Goal: Information Seeking & Learning: Find contact information

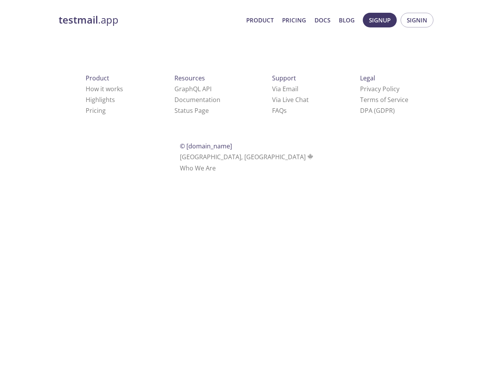
click at [260, 73] on div "Support Via Email Via Live Chat FAQ s" at bounding box center [290, 94] width 61 height 68
click at [380, 20] on span "Signup" at bounding box center [380, 20] width 22 height 10
click at [417, 20] on span "Signin" at bounding box center [417, 20] width 20 height 10
click at [272, 89] on link "Via Email" at bounding box center [285, 89] width 26 height 8
click at [272, 100] on link "Via Live Chat" at bounding box center [290, 99] width 37 height 8
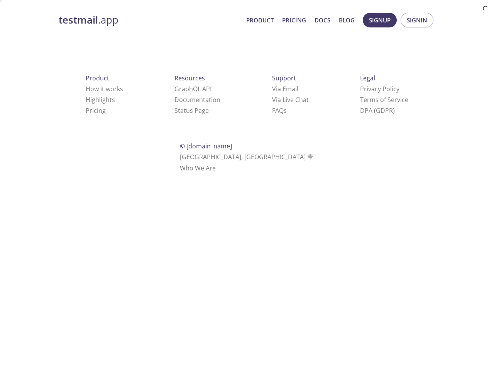
click at [272, 110] on link "FAQ s" at bounding box center [279, 110] width 15 height 8
